Goal: Obtain resource: Download file/media

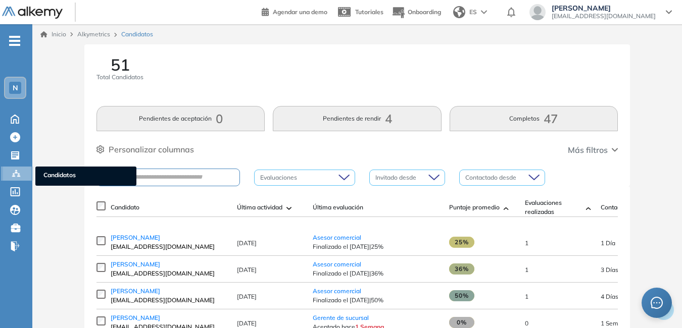
click at [69, 177] on span "Candidatos" at bounding box center [85, 176] width 85 height 11
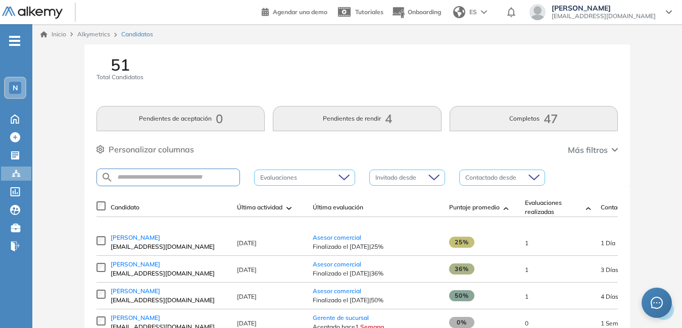
click at [21, 87] on div "N" at bounding box center [15, 88] width 20 height 20
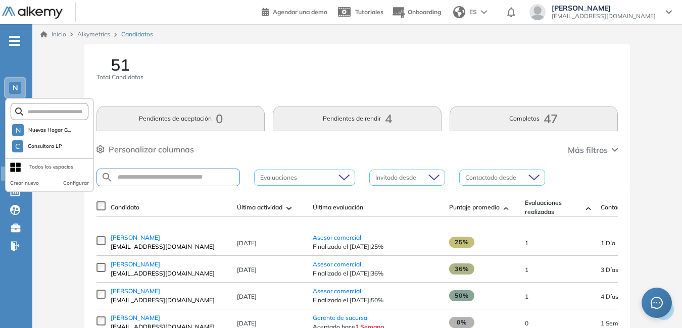
click at [659, 14] on div "Lucrecia Pedraza lucrecia.pedraza@nuevashogar.com.ar" at bounding box center [603, 12] width 116 height 16
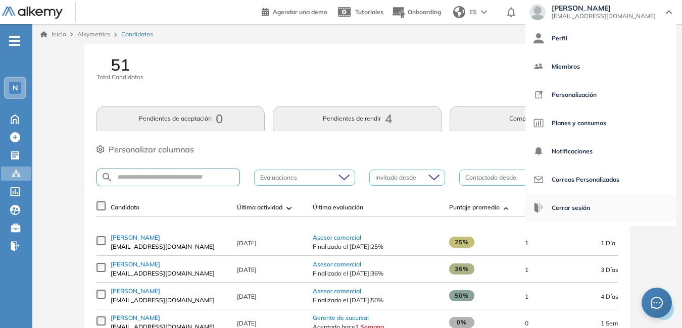
click at [561, 204] on span "Cerrar sesión" at bounding box center [570, 208] width 38 height 24
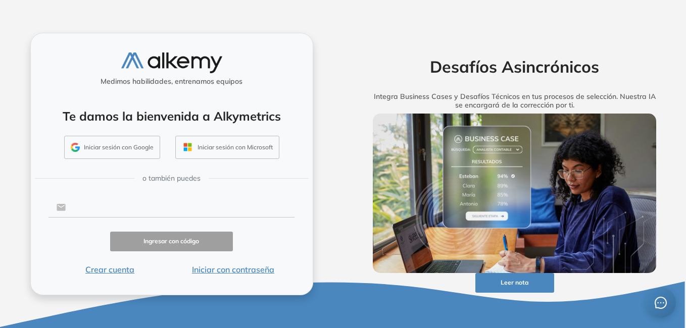
click at [154, 207] on input "text" at bounding box center [180, 207] width 229 height 19
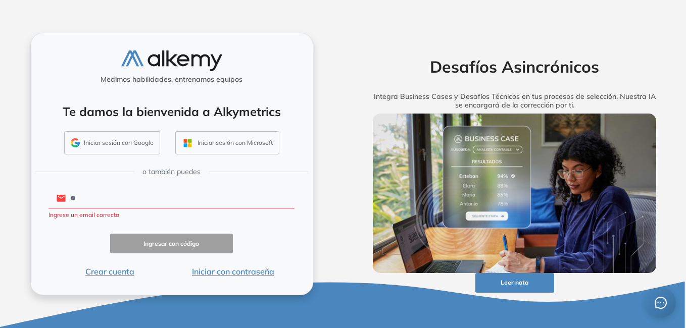
type input "**********"
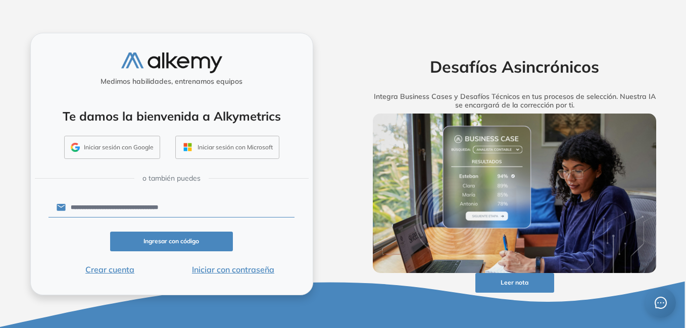
click at [230, 267] on button "Iniciar con contraseña" at bounding box center [232, 270] width 123 height 12
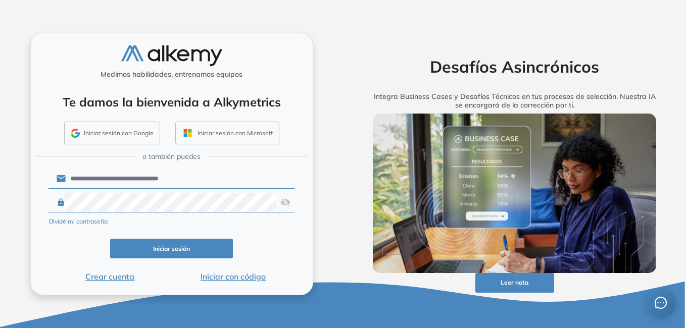
click at [211, 247] on button "Iniciar sesión" at bounding box center [171, 249] width 123 height 20
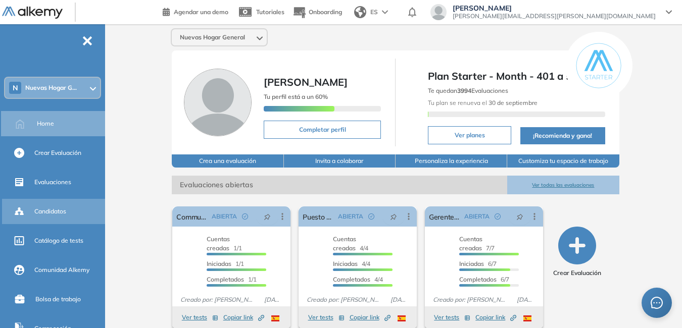
click at [76, 213] on div "Candidatos" at bounding box center [68, 211] width 69 height 17
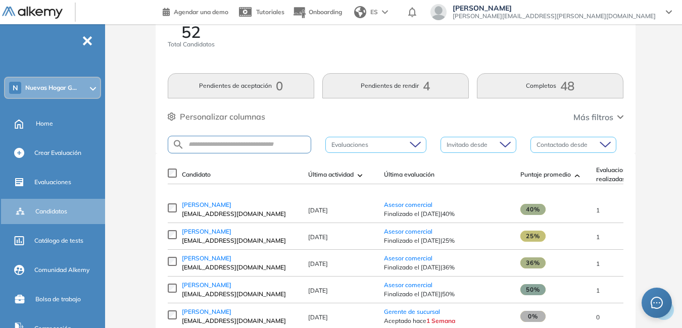
scroll to position [51, 0]
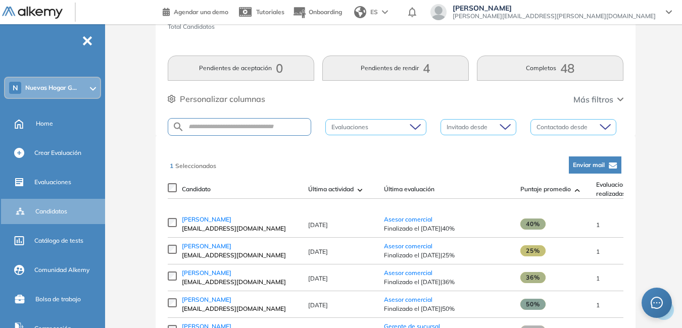
click at [196, 222] on span "[PERSON_NAME]" at bounding box center [206, 220] width 49 height 8
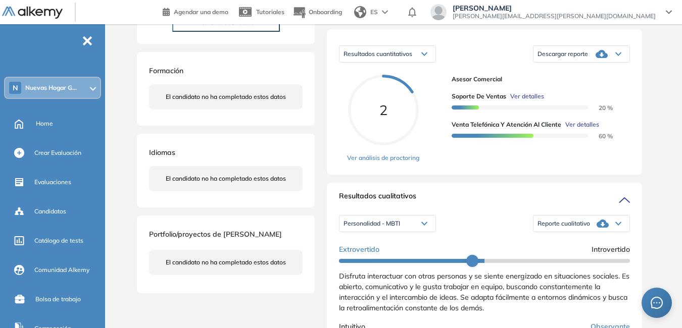
click at [550, 228] on span "Reporte cualitativo" at bounding box center [563, 224] width 53 height 8
click at [552, 243] on li "Reporte con Afinidad AI" at bounding box center [569, 238] width 62 height 10
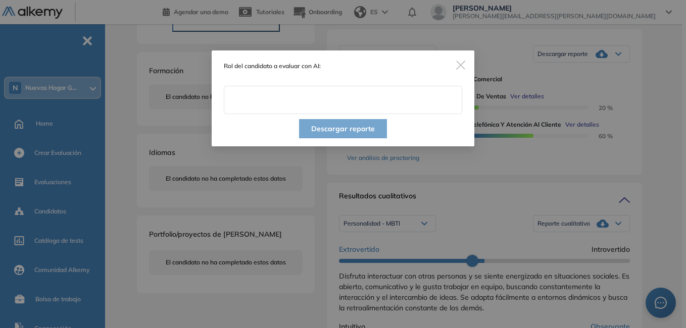
click at [295, 107] on input "text" at bounding box center [343, 100] width 238 height 28
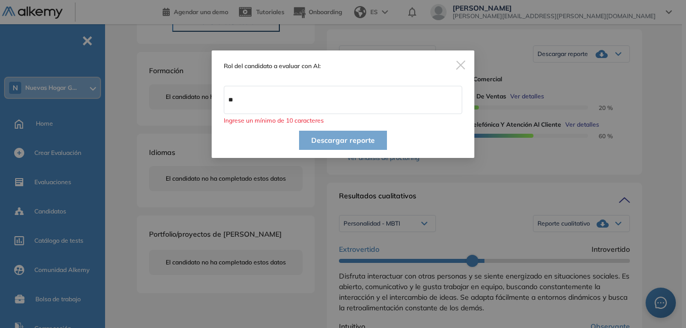
type input "*"
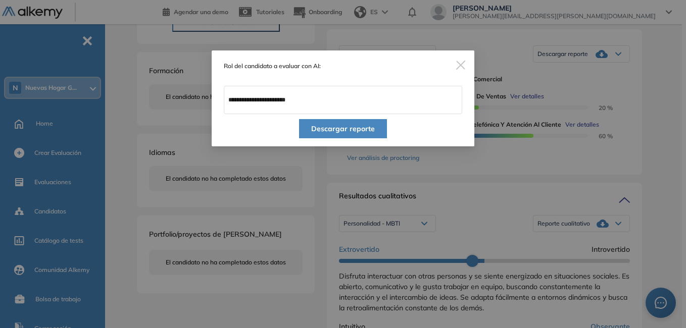
click at [253, 98] on input "**********" at bounding box center [343, 100] width 238 height 28
type input "**********"
click at [350, 126] on button "Descargar reporte" at bounding box center [343, 128] width 88 height 19
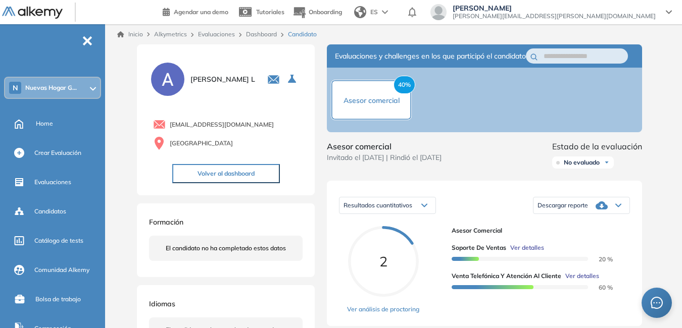
click at [611, 15] on span "lucrecia.pedraza@nuevashogar.com.ar" at bounding box center [553, 16] width 203 height 8
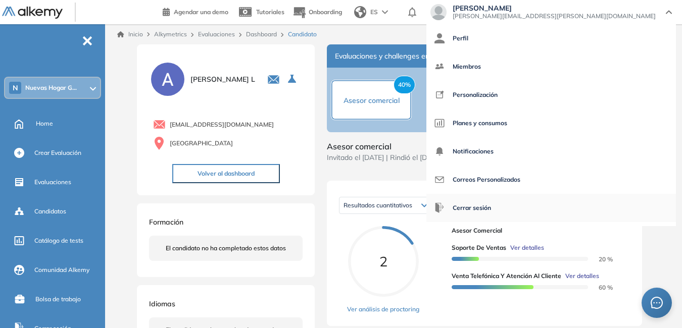
click at [491, 205] on span "Cerrar sesión" at bounding box center [471, 208] width 38 height 24
